Goal: Find specific page/section: Find specific page/section

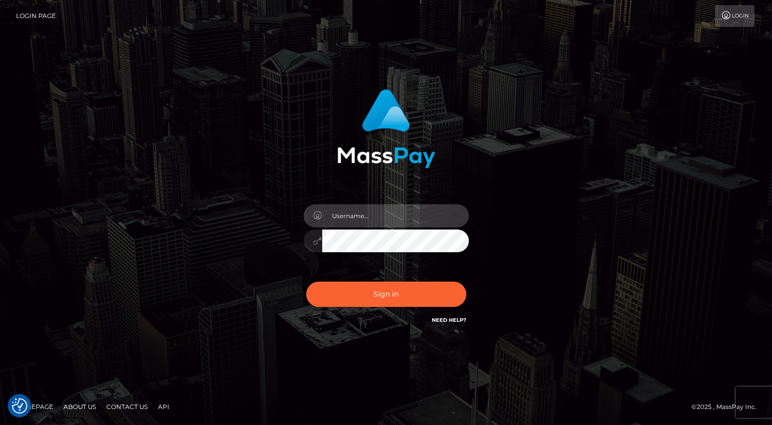
click at [377, 215] on input "text" at bounding box center [395, 215] width 147 height 23
type input "oli.fanvue"
click at [373, 217] on input "text" at bounding box center [395, 215] width 147 height 23
type input "oli.fanvue"
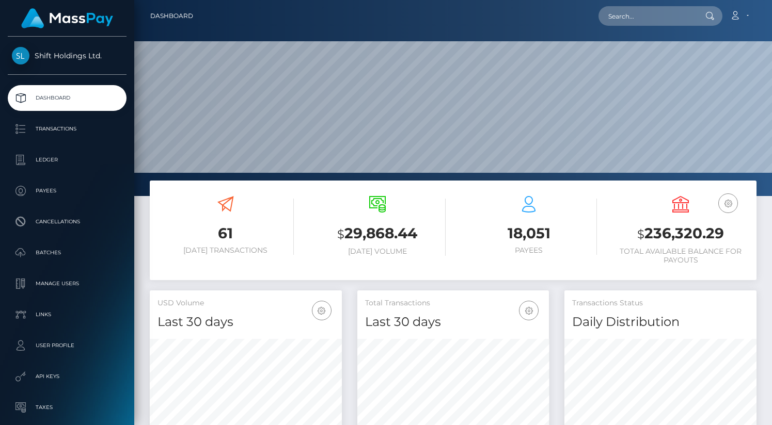
scroll to position [183, 192]
click at [630, 23] on input "text" at bounding box center [646, 16] width 97 height 20
paste input "jas.eleonora96@hotmail.com"
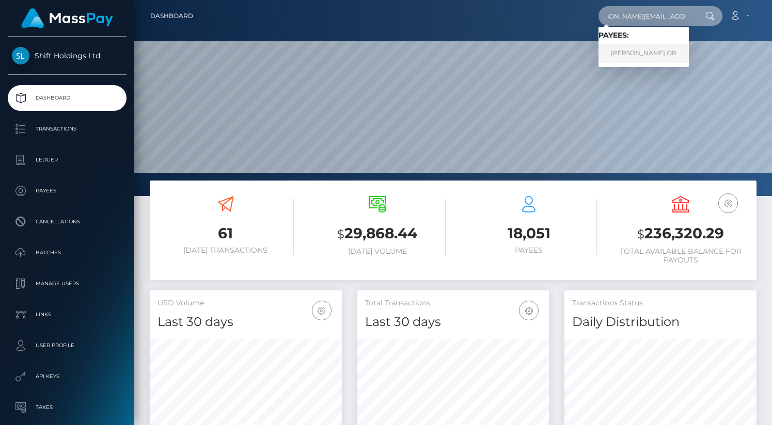
type input "jas.eleonora96@hotmail.com"
click at [656, 49] on link "JASMIN ELEONORA OR" at bounding box center [643, 53] width 90 height 19
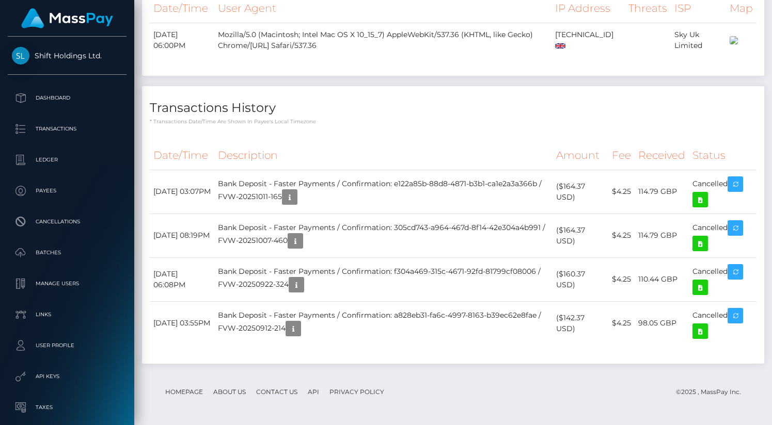
scroll to position [2248, 0]
